Goal: Manage account settings

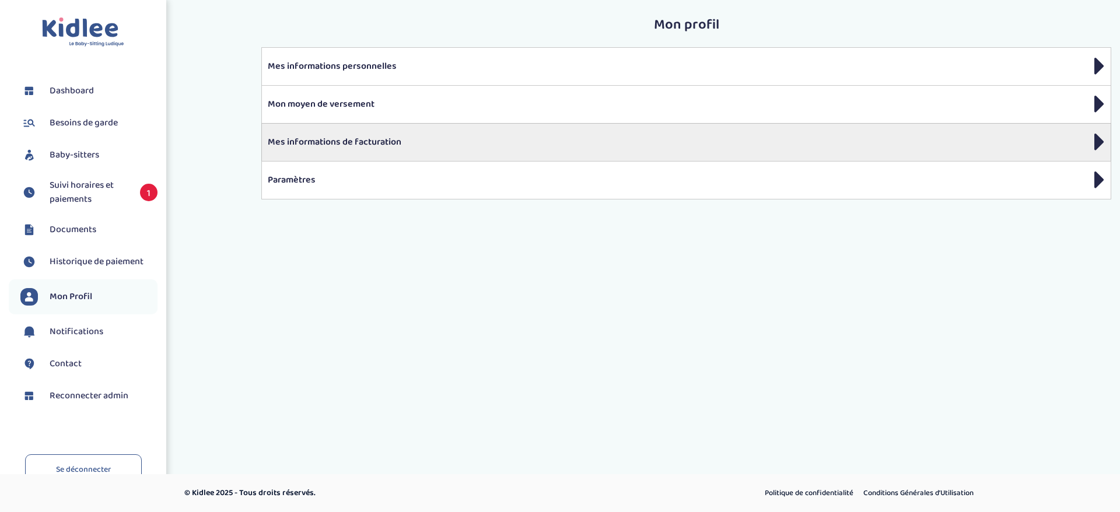
click at [373, 150] on div "Mes informations de facturation" at bounding box center [686, 142] width 850 height 38
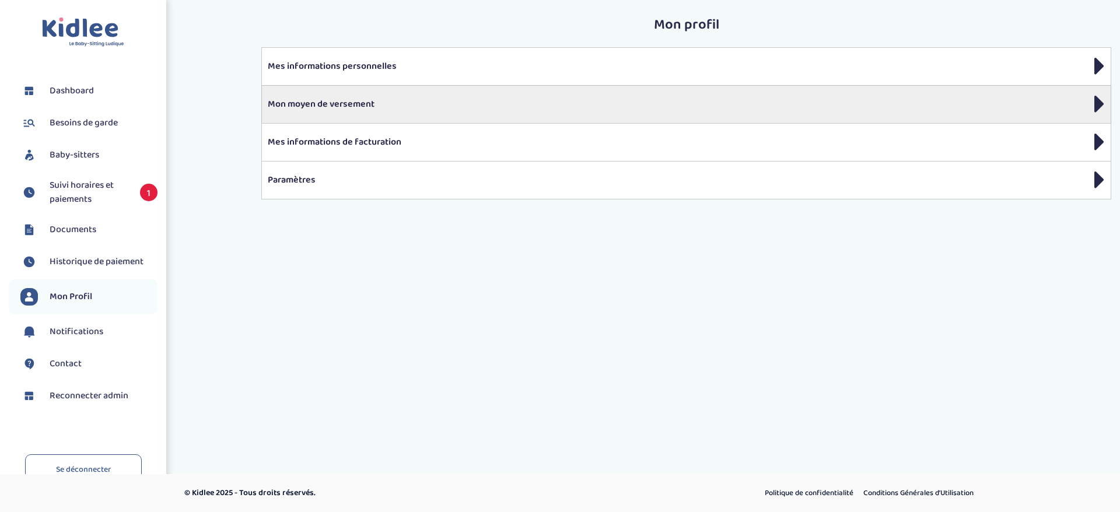
drag, startPoint x: 0, startPoint y: 0, endPoint x: 368, endPoint y: 101, distance: 381.8
click at [368, 101] on p "Mon moyen de versement" at bounding box center [686, 104] width 837 height 14
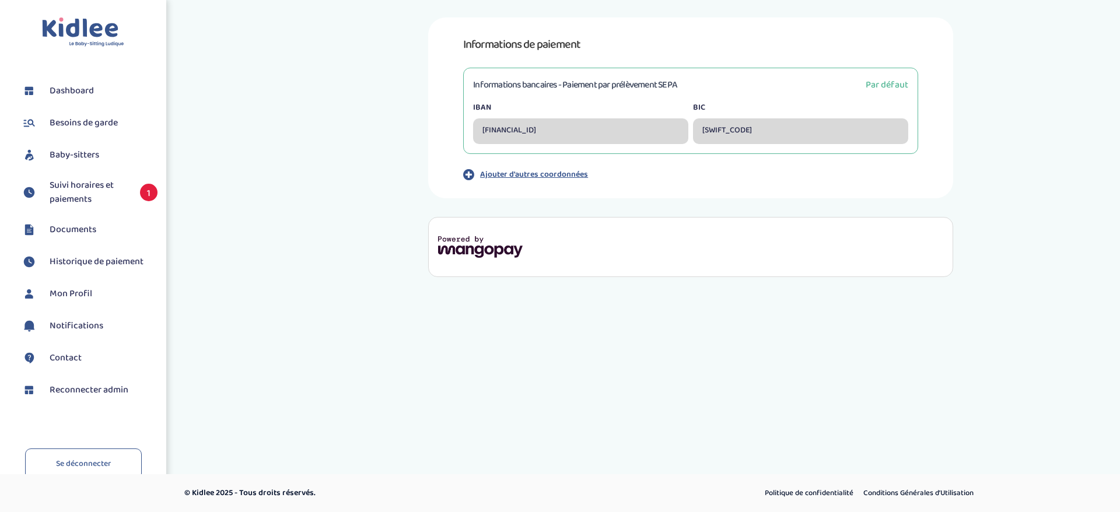
click at [372, 190] on div "Informations de paiement Informations bancaires - Paiement par prélèvement SEPA…" at bounding box center [691, 147] width 876 height 260
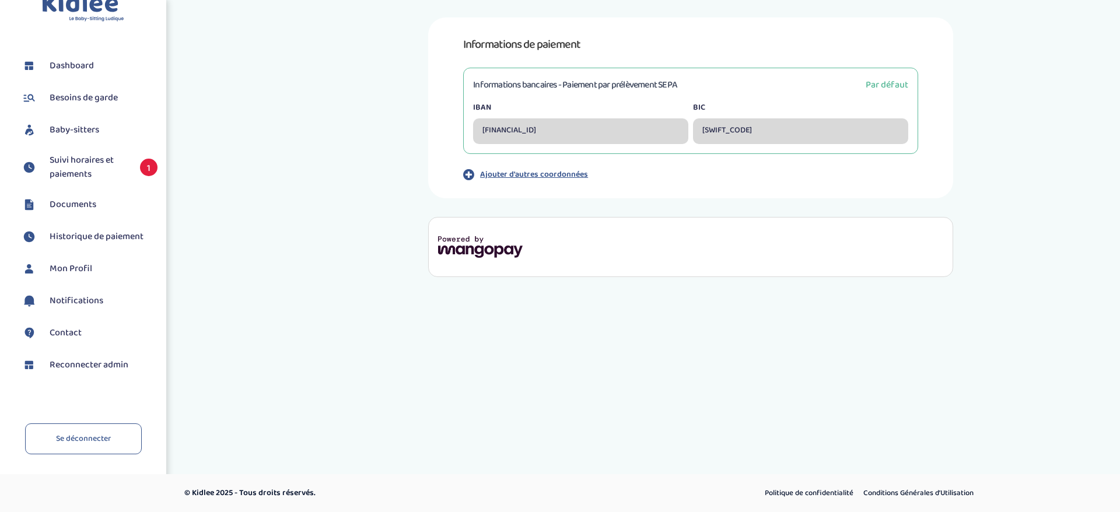
scroll to position [26, 0]
click at [79, 177] on span "Suivi horaires et paiements" at bounding box center [89, 167] width 79 height 28
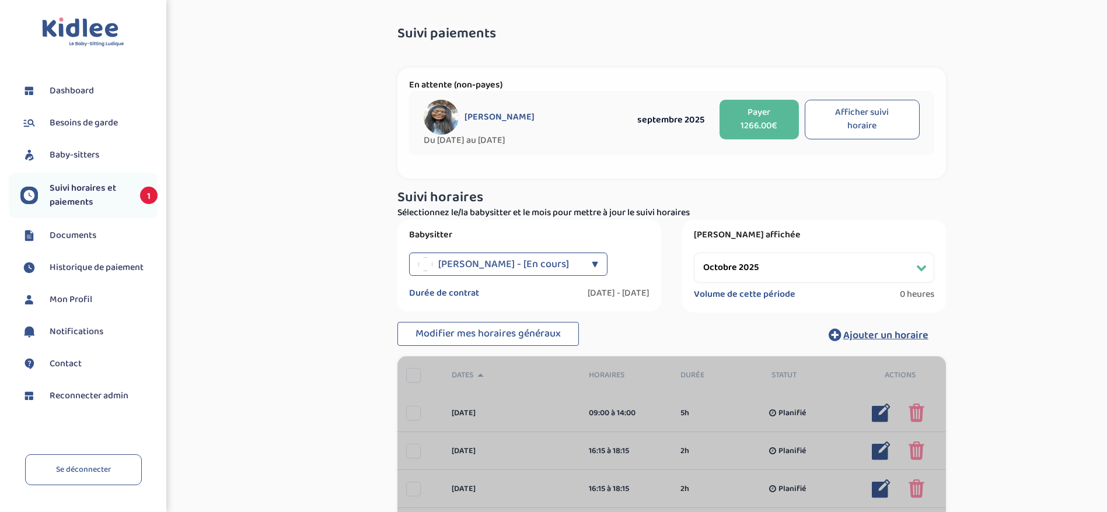
select select "octobre 2025"
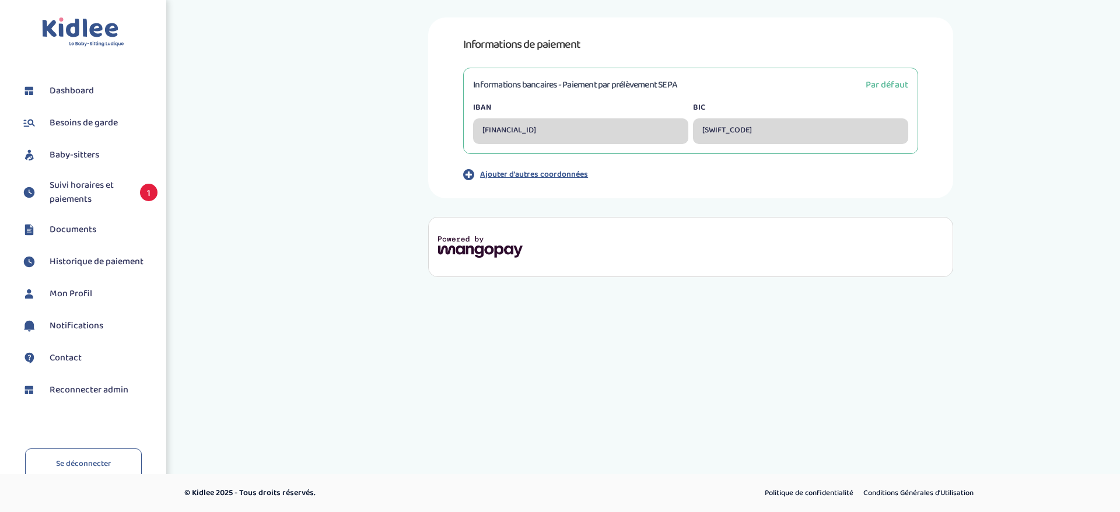
click at [99, 390] on span "Reconnecter admin" at bounding box center [89, 390] width 79 height 14
